Goal: Task Accomplishment & Management: Use online tool/utility

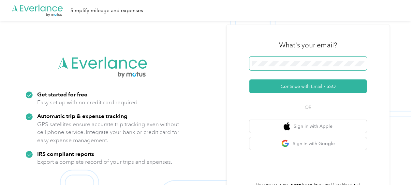
click at [290, 59] on span at bounding box center [308, 63] width 117 height 14
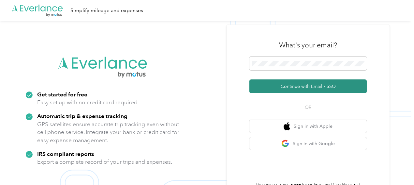
click at [276, 85] on button "Continue with Email / SSO" at bounding box center [308, 86] width 117 height 14
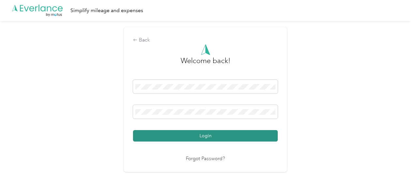
click at [199, 132] on button "Login" at bounding box center [205, 135] width 145 height 11
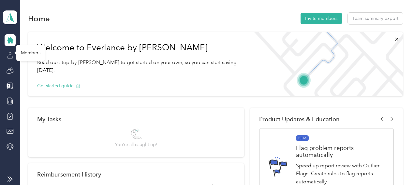
click at [10, 55] on icon at bounding box center [10, 55] width 7 height 7
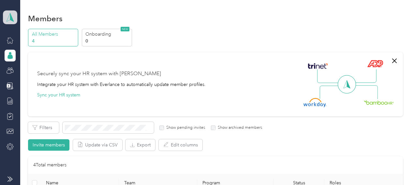
click at [6, 23] on span at bounding box center [10, 17] width 14 height 14
click at [19, 66] on div "Personal dashboard" at bounding box center [28, 68] width 41 height 7
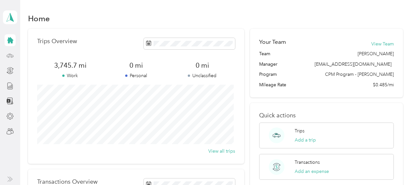
click at [10, 53] on icon at bounding box center [10, 55] width 7 height 7
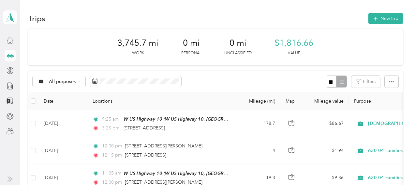
click at [245, 76] on div "All purposes Filters" at bounding box center [215, 81] width 375 height 21
click at [380, 21] on button "New trip" at bounding box center [386, 18] width 35 height 11
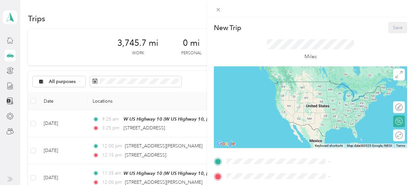
click at [330, 100] on span "W US Highway 10, 49431, [GEOGRAPHIC_DATA], [US_STATE], [GEOGRAPHIC_DATA]" at bounding box center [345, 100] width 75 height 19
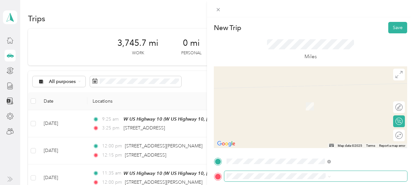
click at [353, 173] on span at bounding box center [316, 176] width 183 height 10
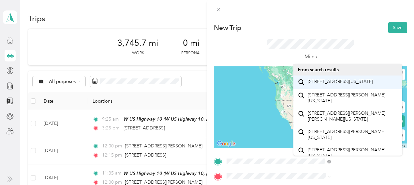
click at [341, 83] on span "[STREET_ADDRESS][US_STATE]" at bounding box center [340, 82] width 65 height 6
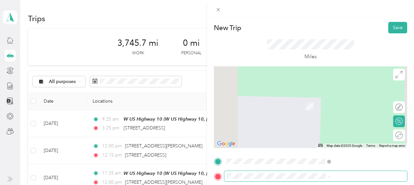
click at [311, 171] on span at bounding box center [316, 176] width 183 height 10
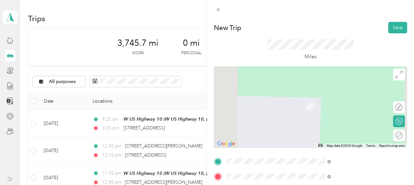
click at [343, 102] on span "[STREET_ADDRESS][PERSON_NAME][US_STATE]" at bounding box center [353, 99] width 90 height 11
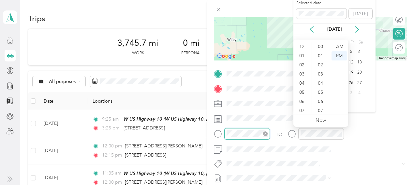
scroll to position [39, 0]
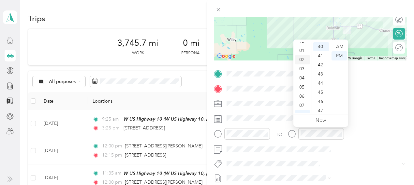
click at [302, 59] on div "02" at bounding box center [303, 59] width 16 height 9
click at [320, 49] on div "00" at bounding box center [322, 46] width 16 height 9
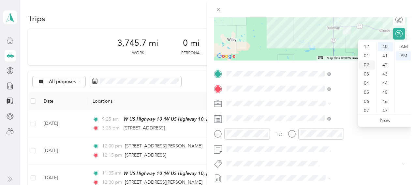
click at [366, 62] on div "02" at bounding box center [368, 64] width 16 height 9
click at [386, 51] on div "30" at bounding box center [386, 52] width 16 height 9
click at [403, 57] on div "PM" at bounding box center [405, 55] width 16 height 9
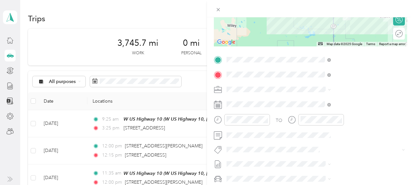
scroll to position [102, 0]
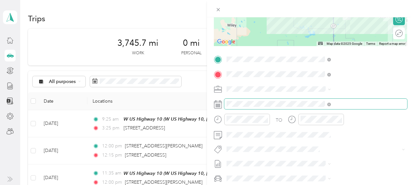
click at [327, 107] on span at bounding box center [316, 104] width 183 height 10
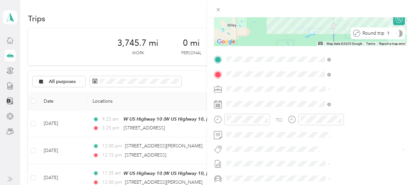
click at [406, 34] on form "New Trip Save This trip cannot be edited because it is either under review, app…" at bounding box center [310, 66] width 207 height 292
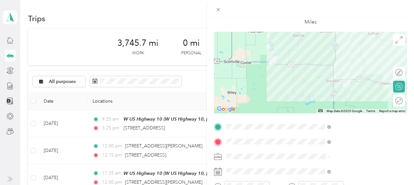
scroll to position [39, 0]
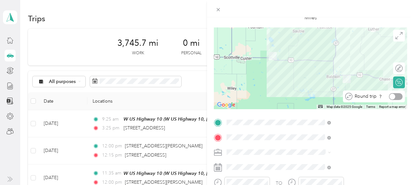
click at [390, 94] on div at bounding box center [393, 96] width 6 height 6
click at [405, 90] on form "New Trip Save This trip cannot be edited because it is either under review, app…" at bounding box center [310, 129] width 207 height 292
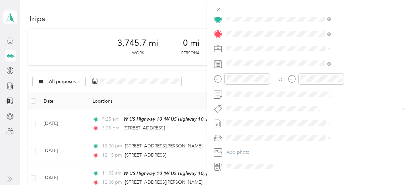
scroll to position [144, 0]
click at [360, 100] on div "TO Add photo" at bounding box center [311, 91] width 194 height 158
click at [408, 90] on form "New Trip Save This trip cannot be edited because it is either under review, app…" at bounding box center [310, 24] width 207 height 292
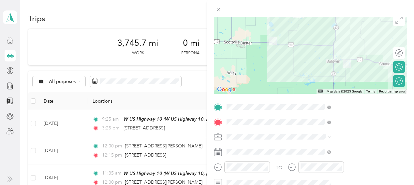
scroll to position [0, 0]
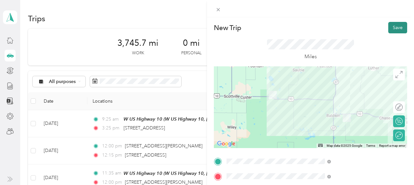
click at [389, 30] on button "Save" at bounding box center [398, 27] width 19 height 11
